Goal: Navigation & Orientation: Go to known website

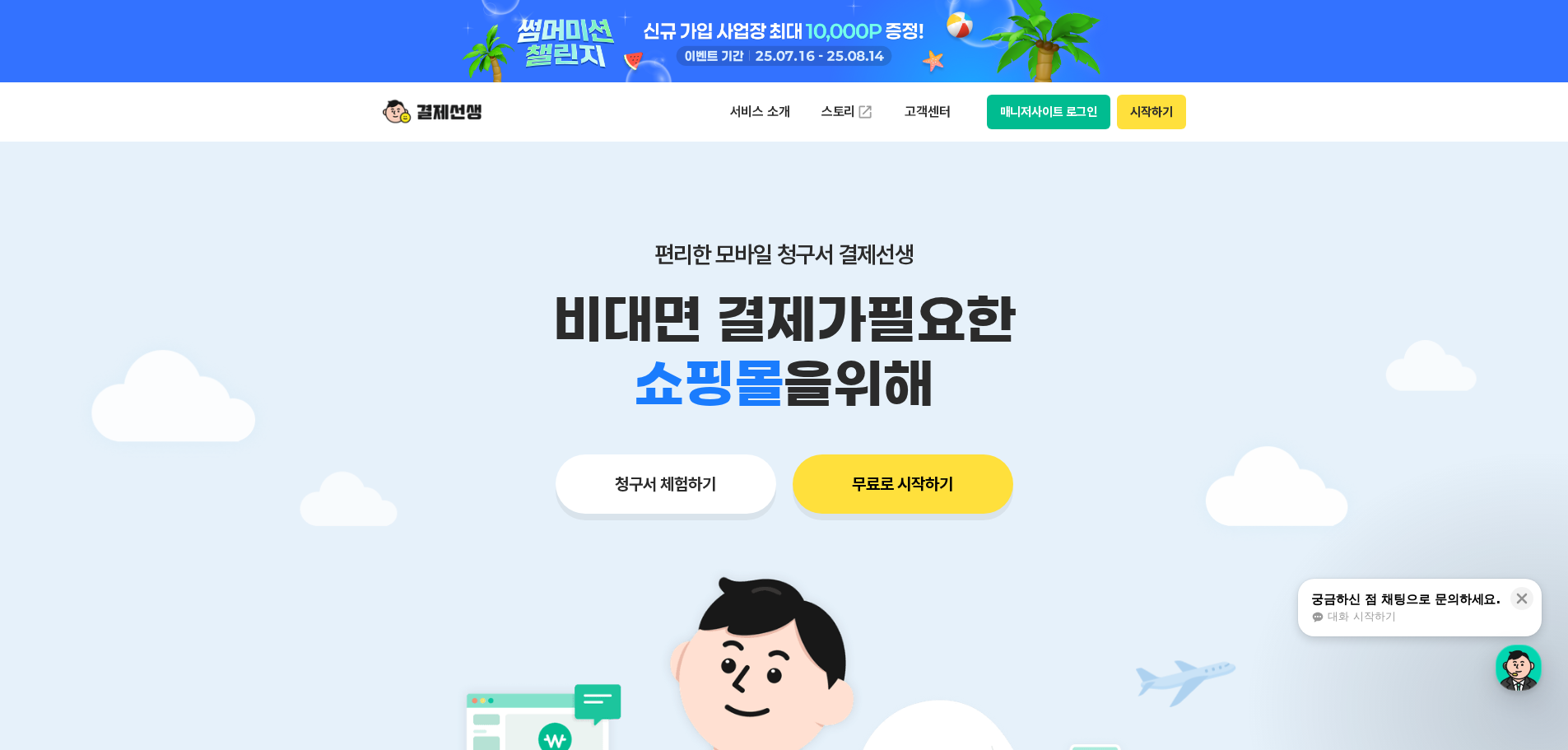
click at [1151, 103] on button "시작하기" at bounding box center [1151, 112] width 68 height 35
